Goal: Information Seeking & Learning: Learn about a topic

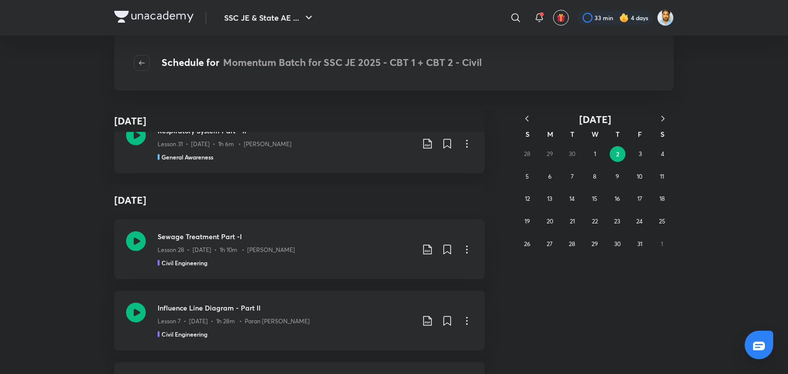
scroll to position [4667, 0]
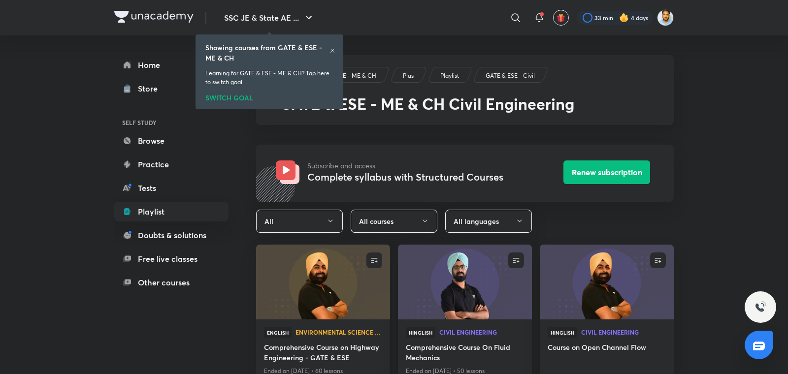
click at [332, 50] on icon at bounding box center [332, 51] width 6 height 6
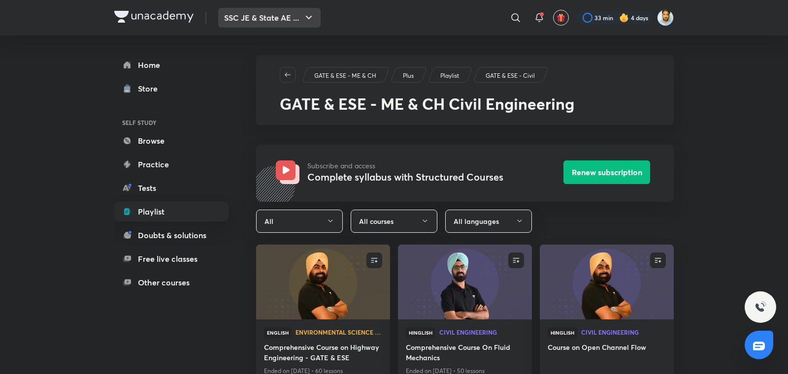
click at [303, 19] on button "SSC JE & State AE ..." at bounding box center [269, 18] width 102 height 20
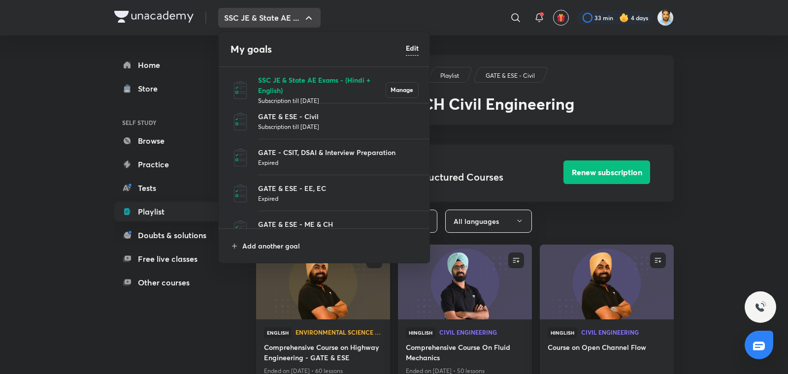
click at [288, 84] on p "SSC JE & State AE Exams - (Hindi + English)" at bounding box center [322, 85] width 128 height 21
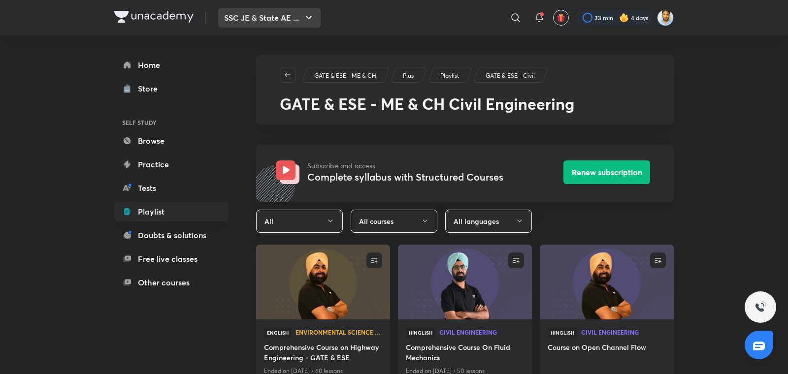
click at [253, 17] on button "SSC JE & State AE ..." at bounding box center [269, 18] width 102 height 20
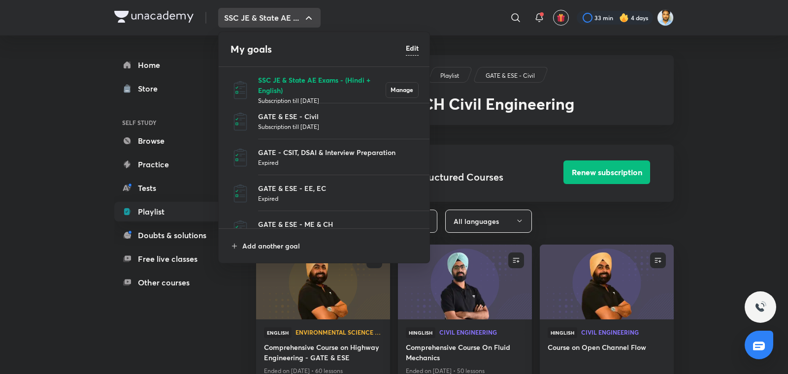
click at [295, 80] on p "SSC JE & State AE Exams - (Hindi + English)" at bounding box center [322, 85] width 128 height 21
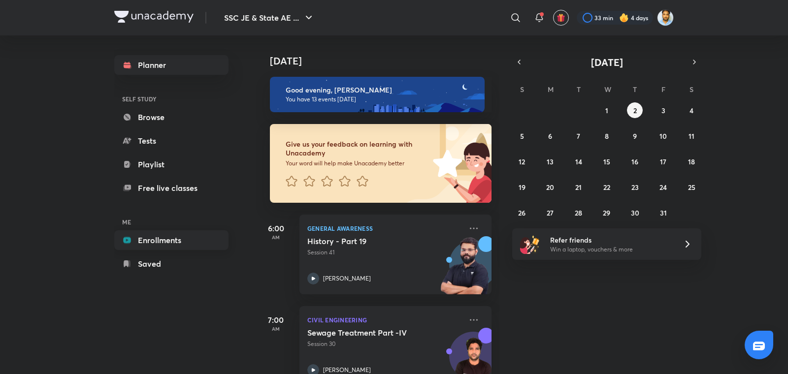
click at [174, 240] on link "Enrollments" at bounding box center [171, 240] width 114 height 20
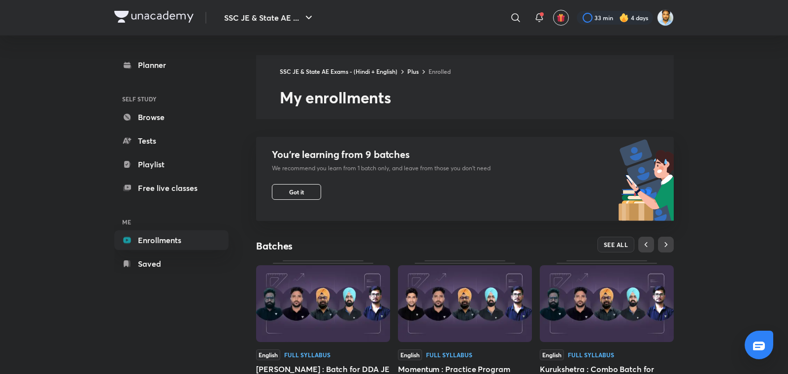
click at [339, 336] on div "Nirman : Batch for DDA JE 2025" at bounding box center [323, 375] width 134 height 24
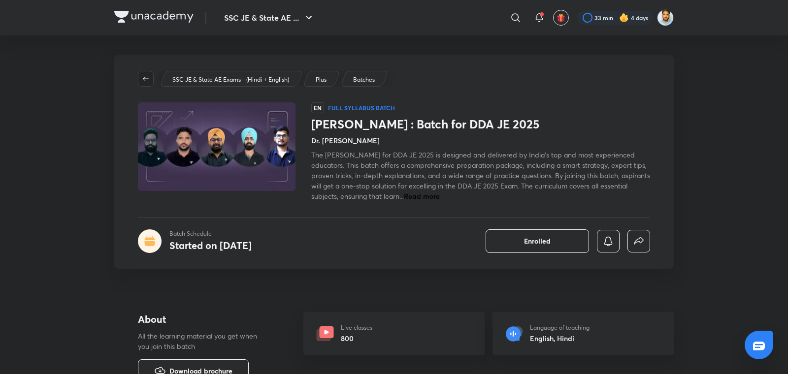
click at [147, 76] on icon "button" at bounding box center [146, 79] width 8 height 8
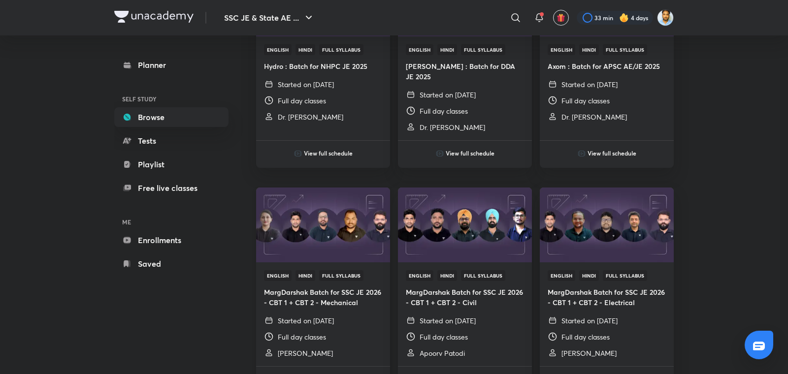
scroll to position [183, 0]
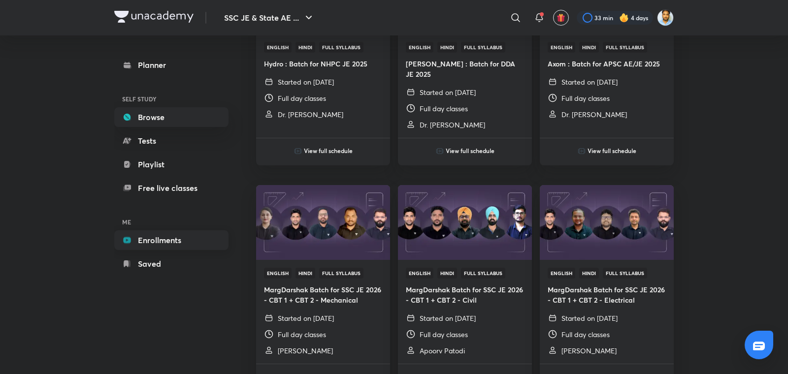
click at [181, 242] on link "Enrollments" at bounding box center [171, 240] width 114 height 20
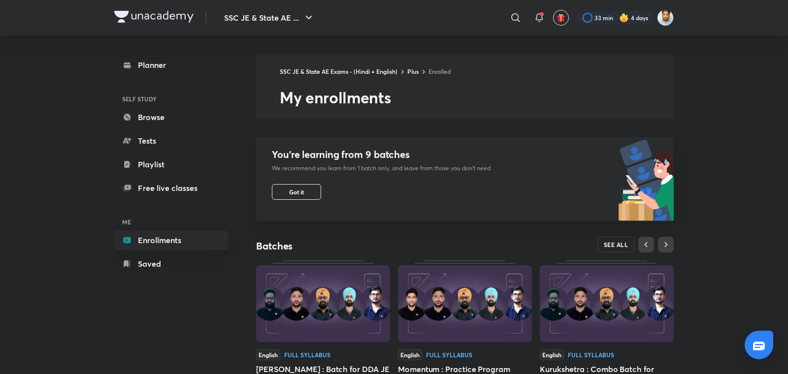
click at [625, 241] on span "SEE ALL" at bounding box center [616, 244] width 25 height 7
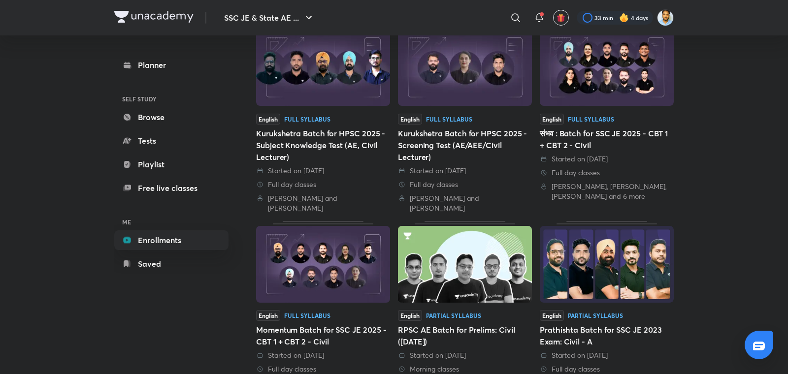
scroll to position [315, 0]
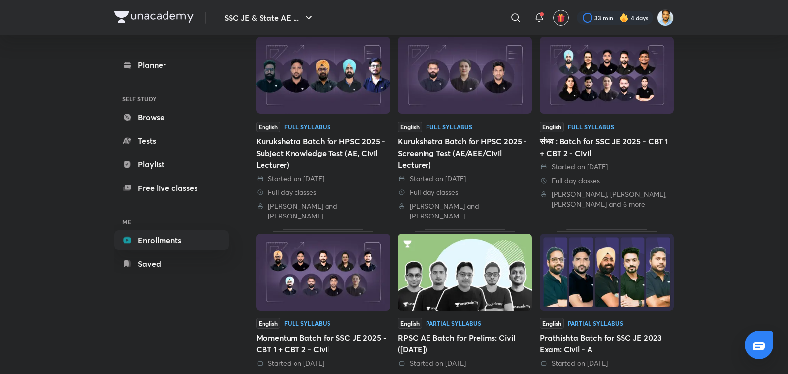
click at [588, 156] on div "संभव : Batch for SSC JE 2025 - CBT 1 + CBT 2 - Civil" at bounding box center [607, 147] width 134 height 24
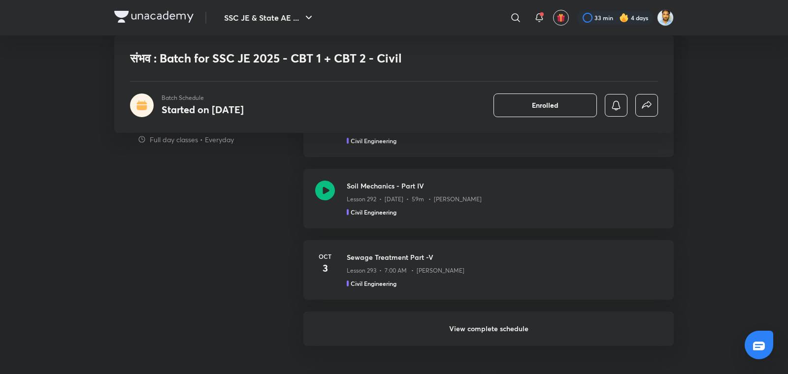
scroll to position [697, 0]
click at [491, 328] on h6 "View complete schedule" at bounding box center [488, 328] width 370 height 34
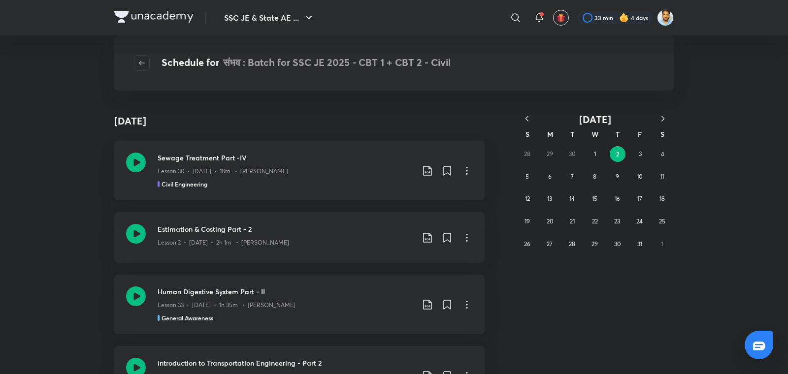
click at [524, 123] on icon "button" at bounding box center [527, 119] width 10 height 10
click at [526, 119] on icon "button" at bounding box center [526, 118] width 3 height 5
click at [617, 181] on button "10" at bounding box center [617, 177] width 16 height 16
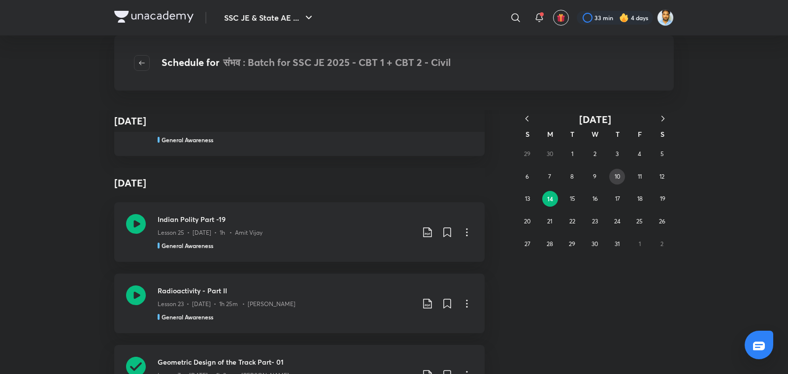
scroll to position [27902, 0]
